Goal: Task Accomplishment & Management: Complete application form

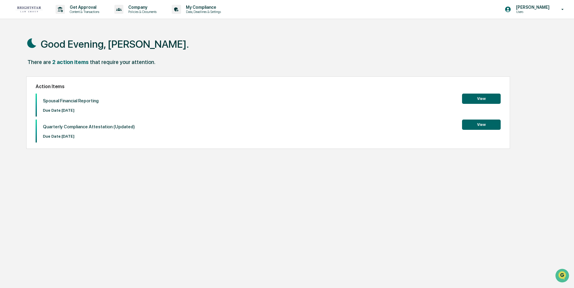
click at [486, 97] on button "View" at bounding box center [481, 99] width 39 height 10
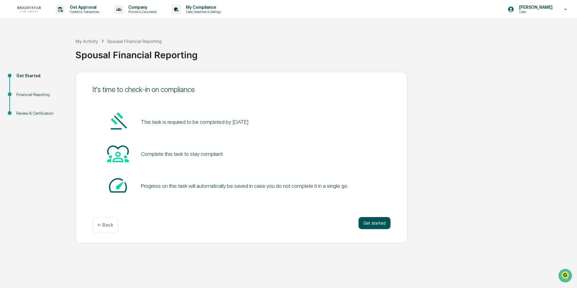
click at [370, 222] on button "Get started" at bounding box center [375, 223] width 32 height 12
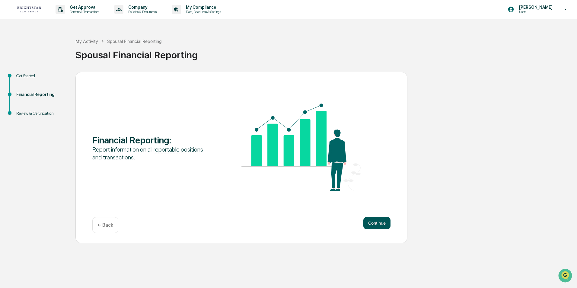
click at [372, 222] on button "Continue" at bounding box center [376, 223] width 27 height 12
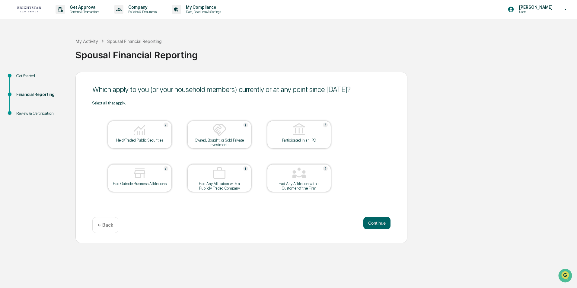
click at [145, 133] on img at bounding box center [139, 130] width 14 height 14
click at [373, 221] on button "Continue" at bounding box center [376, 223] width 27 height 12
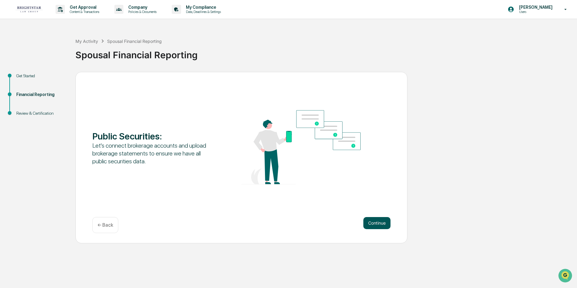
click at [373, 219] on button "Continue" at bounding box center [376, 223] width 27 height 12
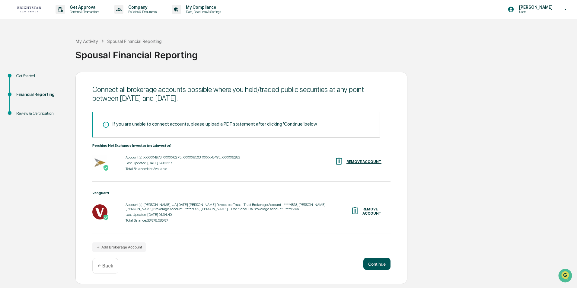
click at [374, 261] on button "Continue" at bounding box center [376, 264] width 27 height 12
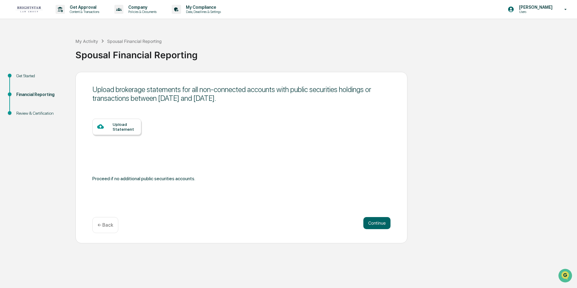
click at [116, 124] on div "Upload Statement" at bounding box center [125, 127] width 24 height 10
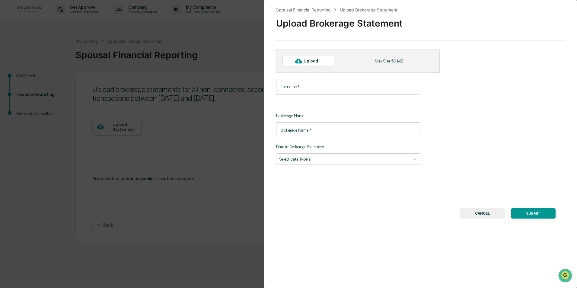
click at [304, 58] on div "Upload" at bounding box center [308, 61] width 52 height 10
click at [303, 61] on div at bounding box center [299, 61] width 10 height 10
click at [114, 127] on div "Spousal Financial Reporting Upload Brokerage Statement Upload Brokerage Stateme…" at bounding box center [288, 144] width 577 height 288
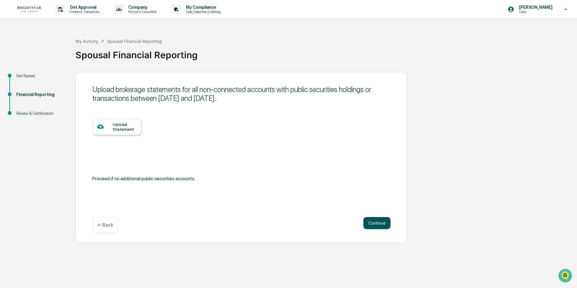
click at [379, 223] on button "Continue" at bounding box center [376, 223] width 27 height 12
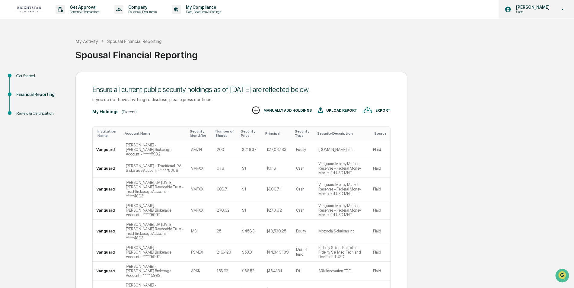
click at [531, 8] on p "[PERSON_NAME]" at bounding box center [531, 7] width 41 height 5
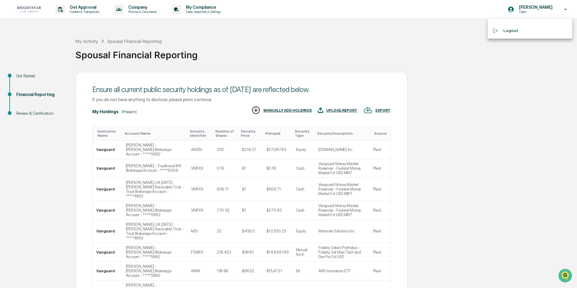
click at [508, 28] on li "Logout" at bounding box center [530, 30] width 84 height 11
